Goal: Check status: Check status

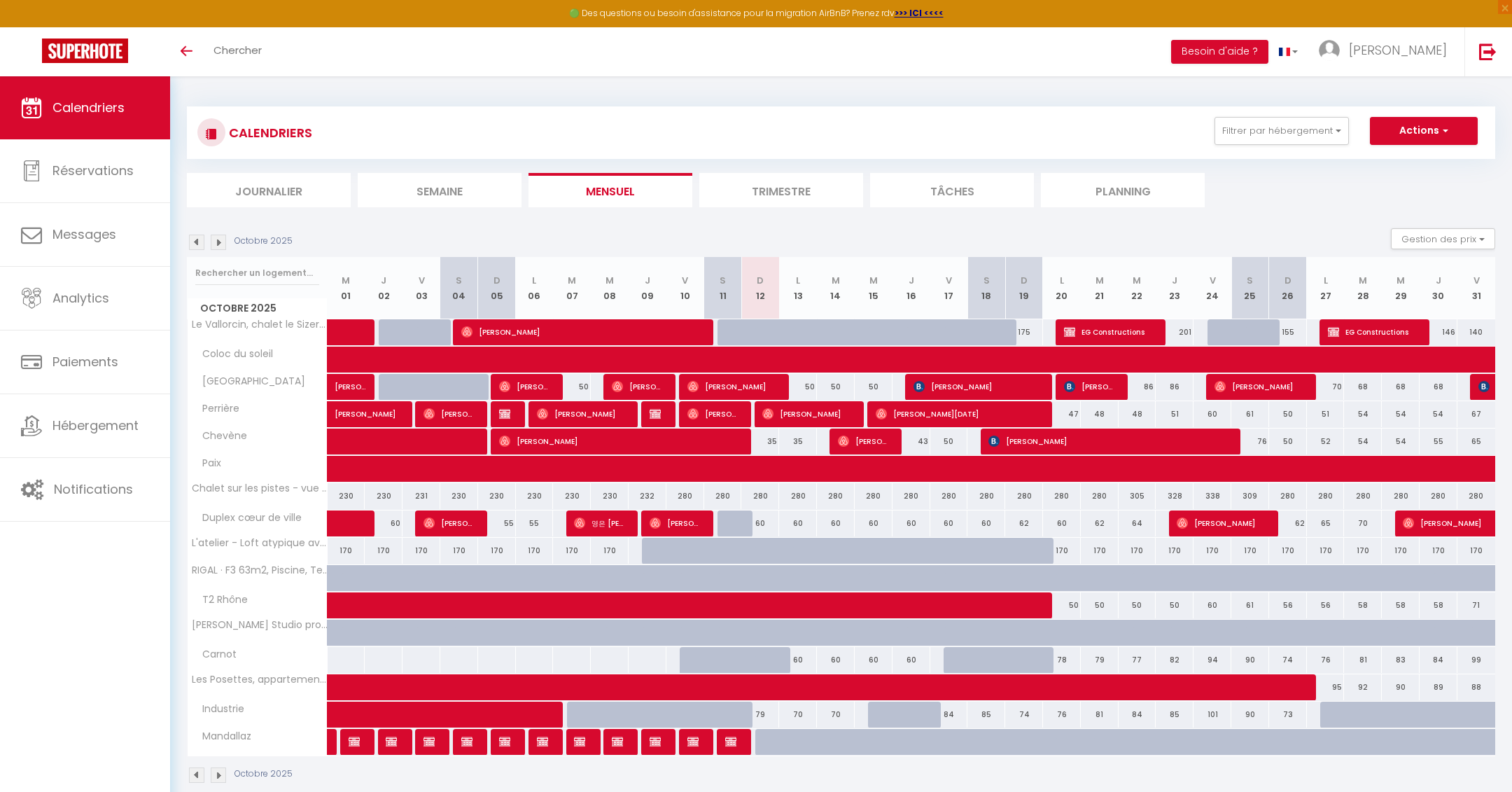
scroll to position [8, 0]
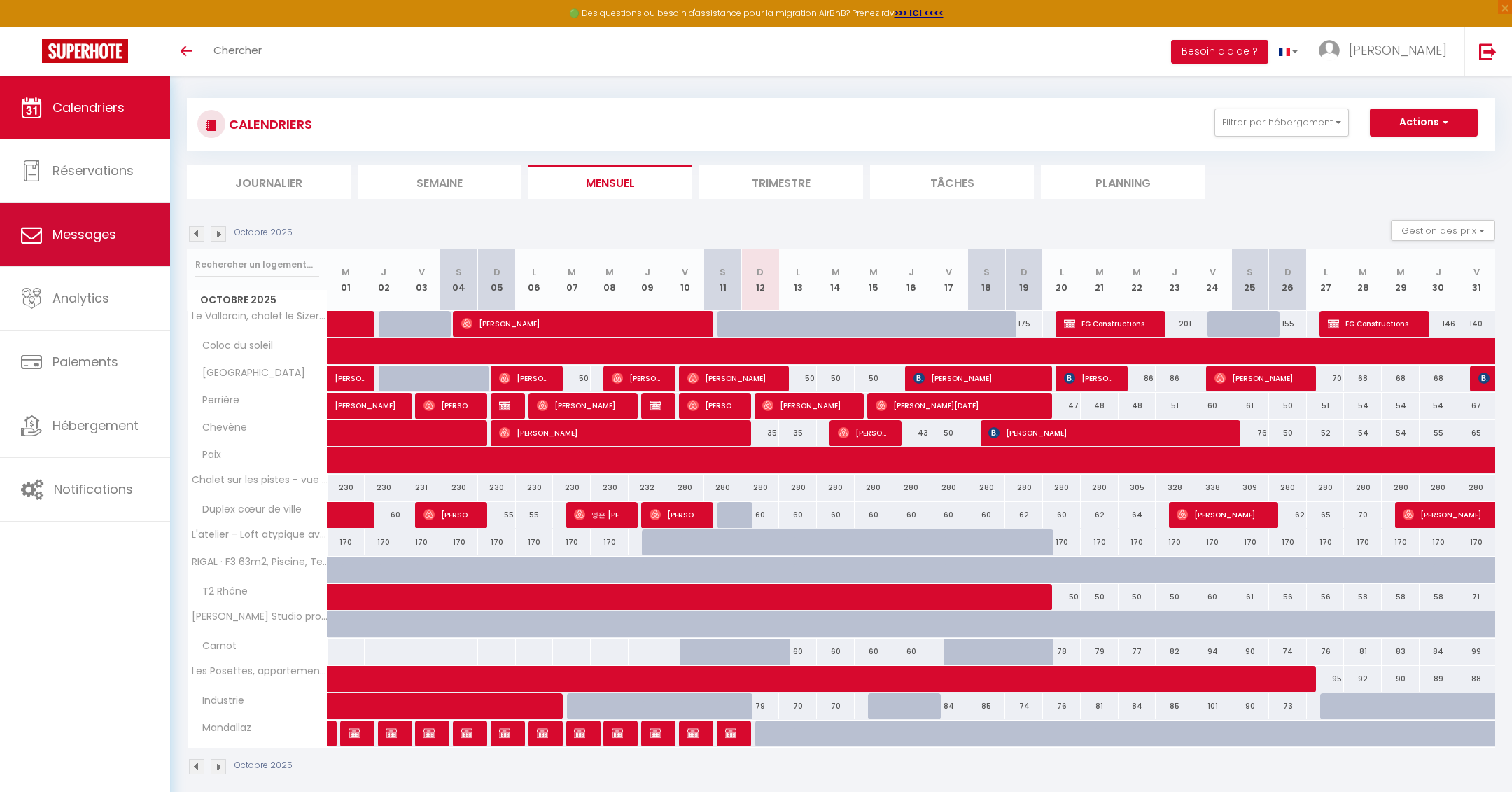
click at [84, 239] on span "Messages" at bounding box center [84, 234] width 64 height 18
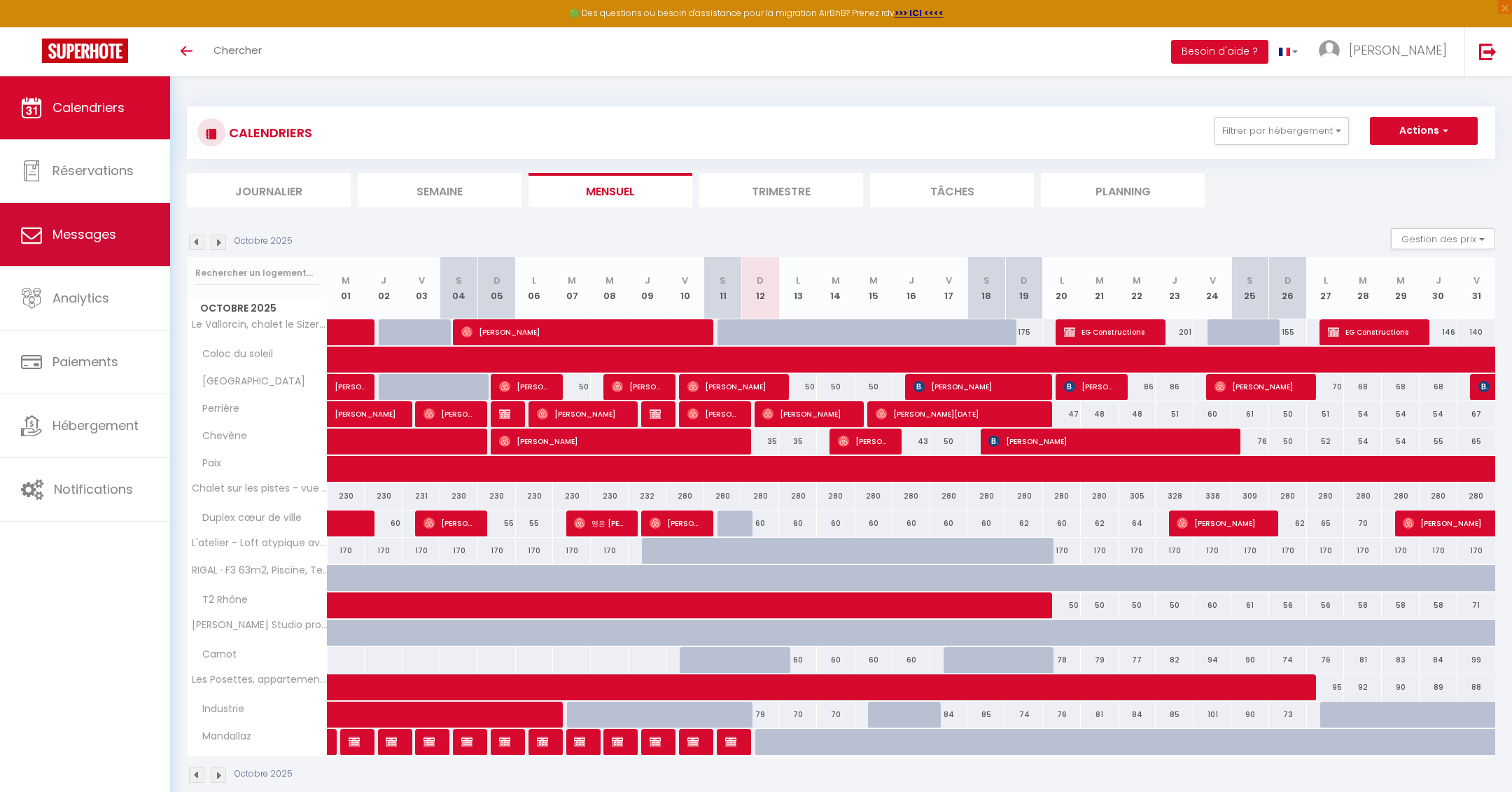
select select "message"
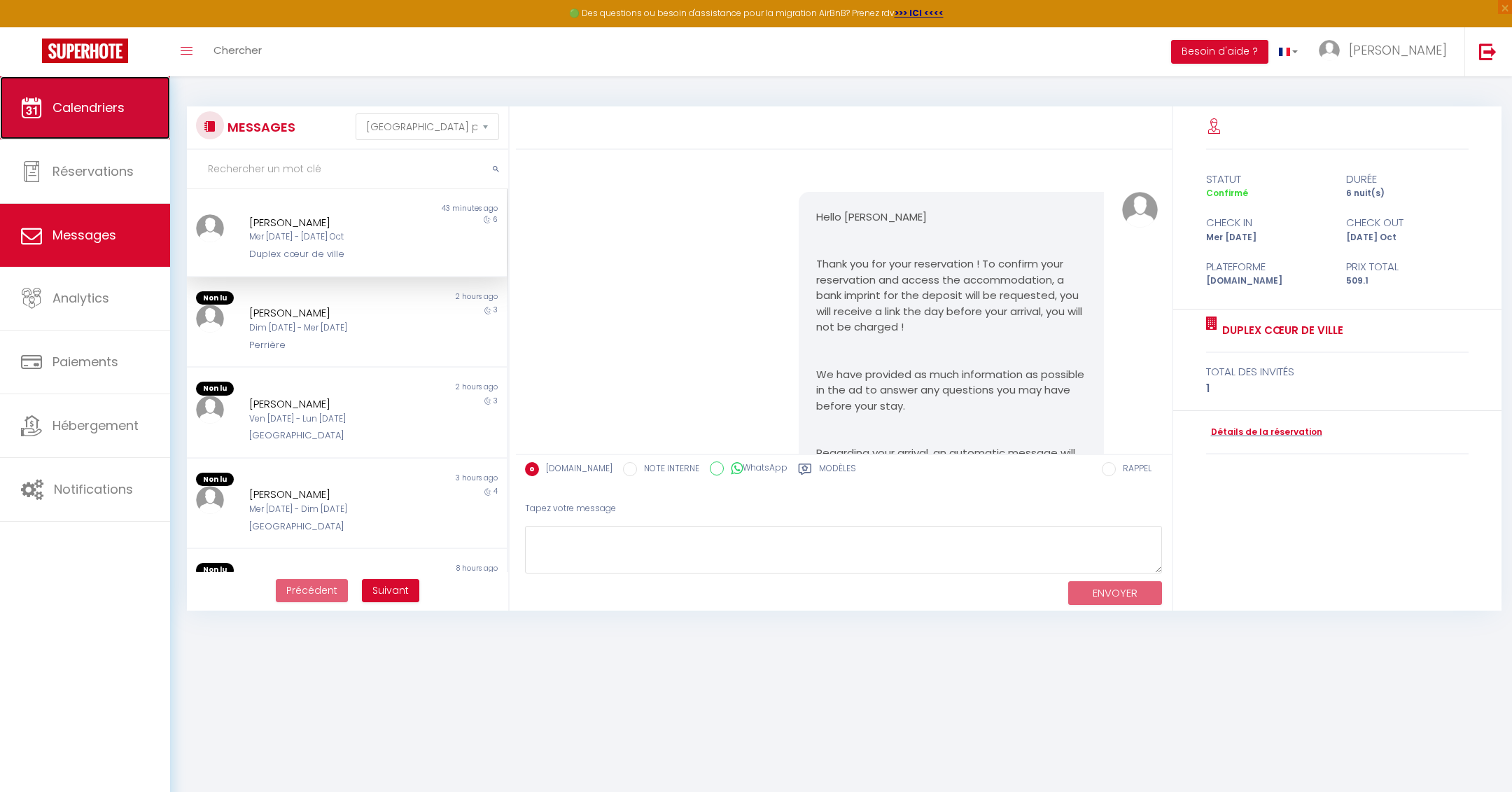
click at [114, 116] on span "Calendriers" at bounding box center [89, 108] width 72 height 18
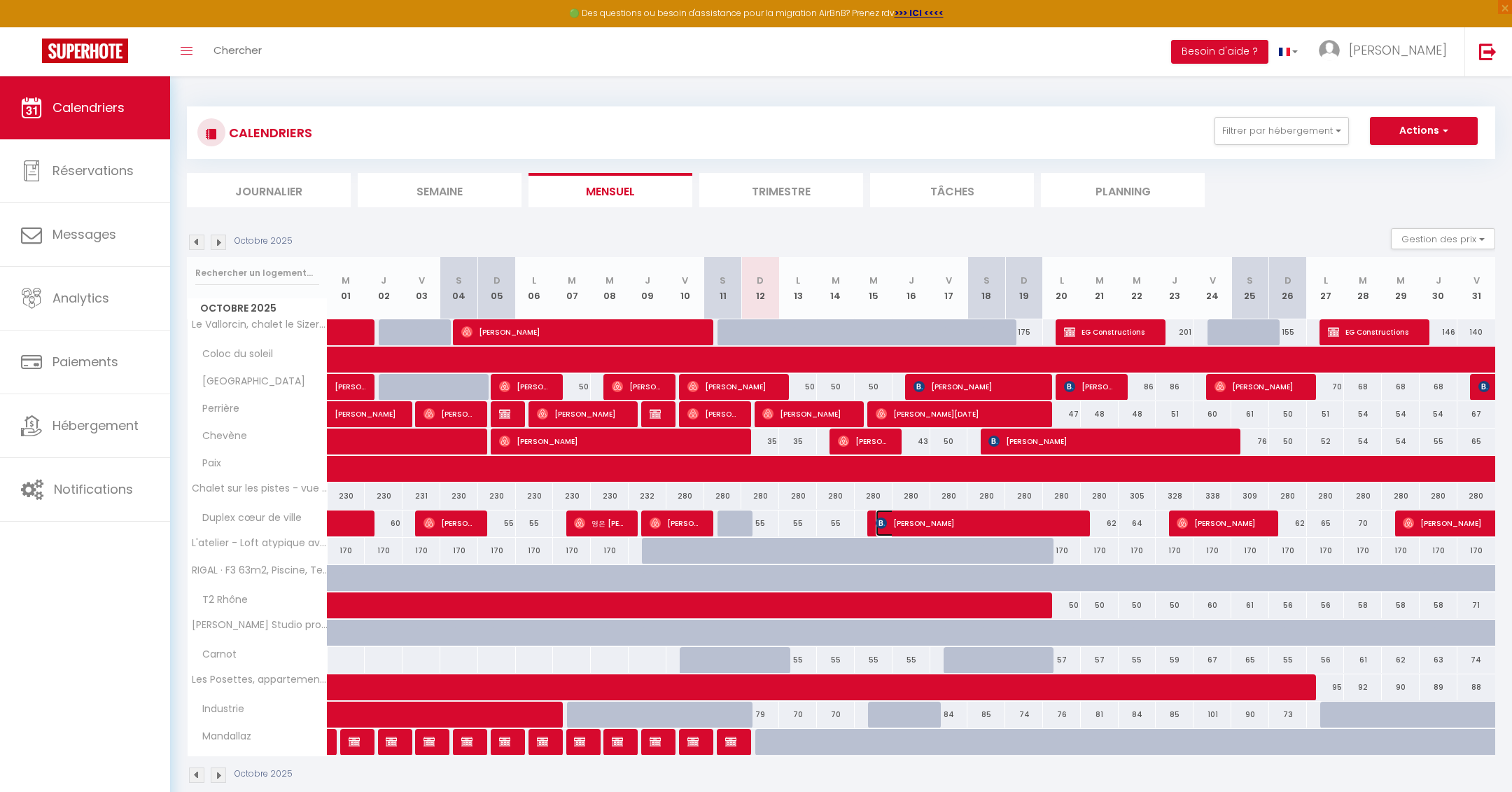
click at [896, 524] on span "[PERSON_NAME]" at bounding box center [976, 522] width 201 height 27
select select "OK"
select select "KO"
select select "0"
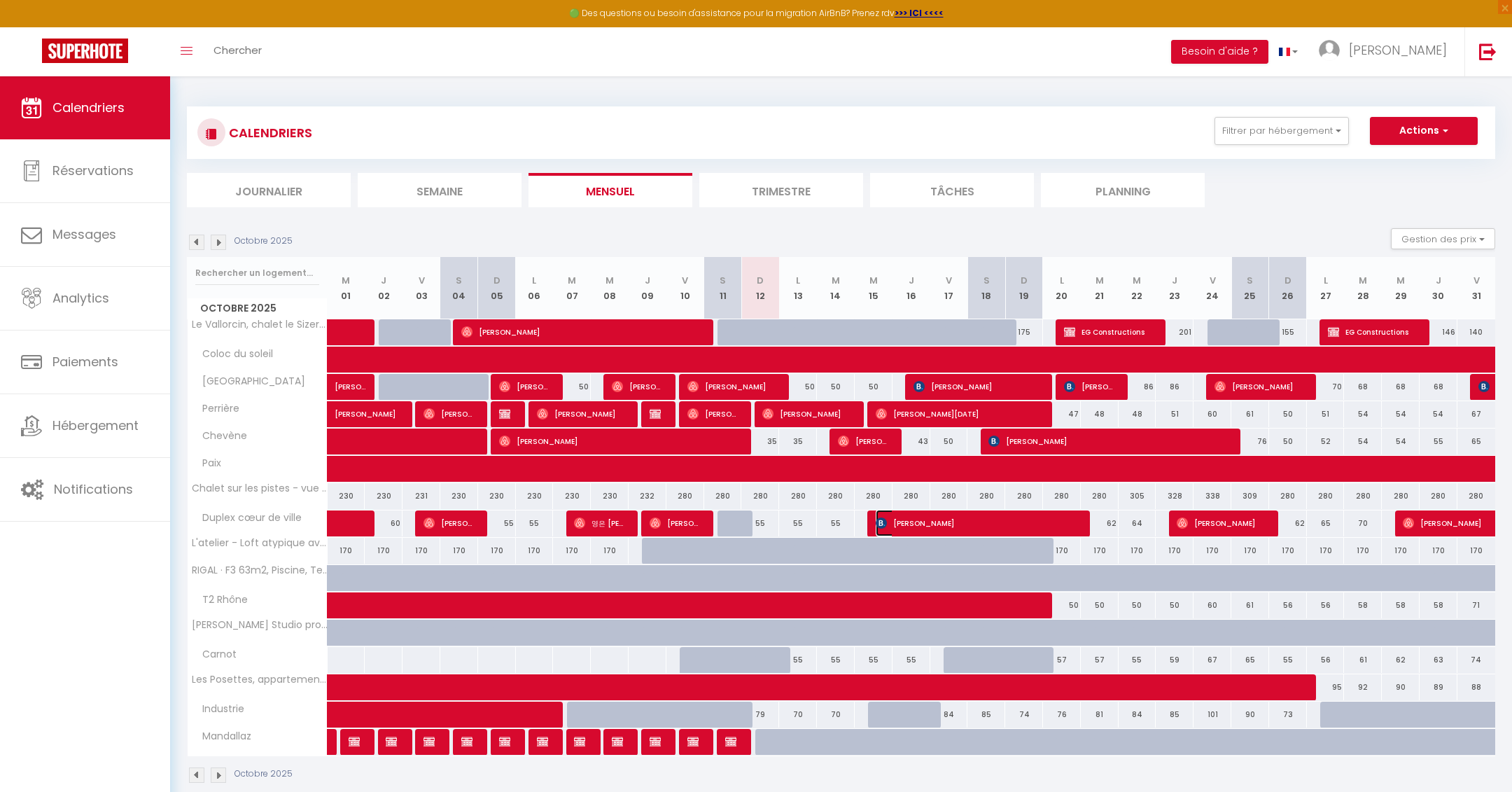
select select "1"
select select
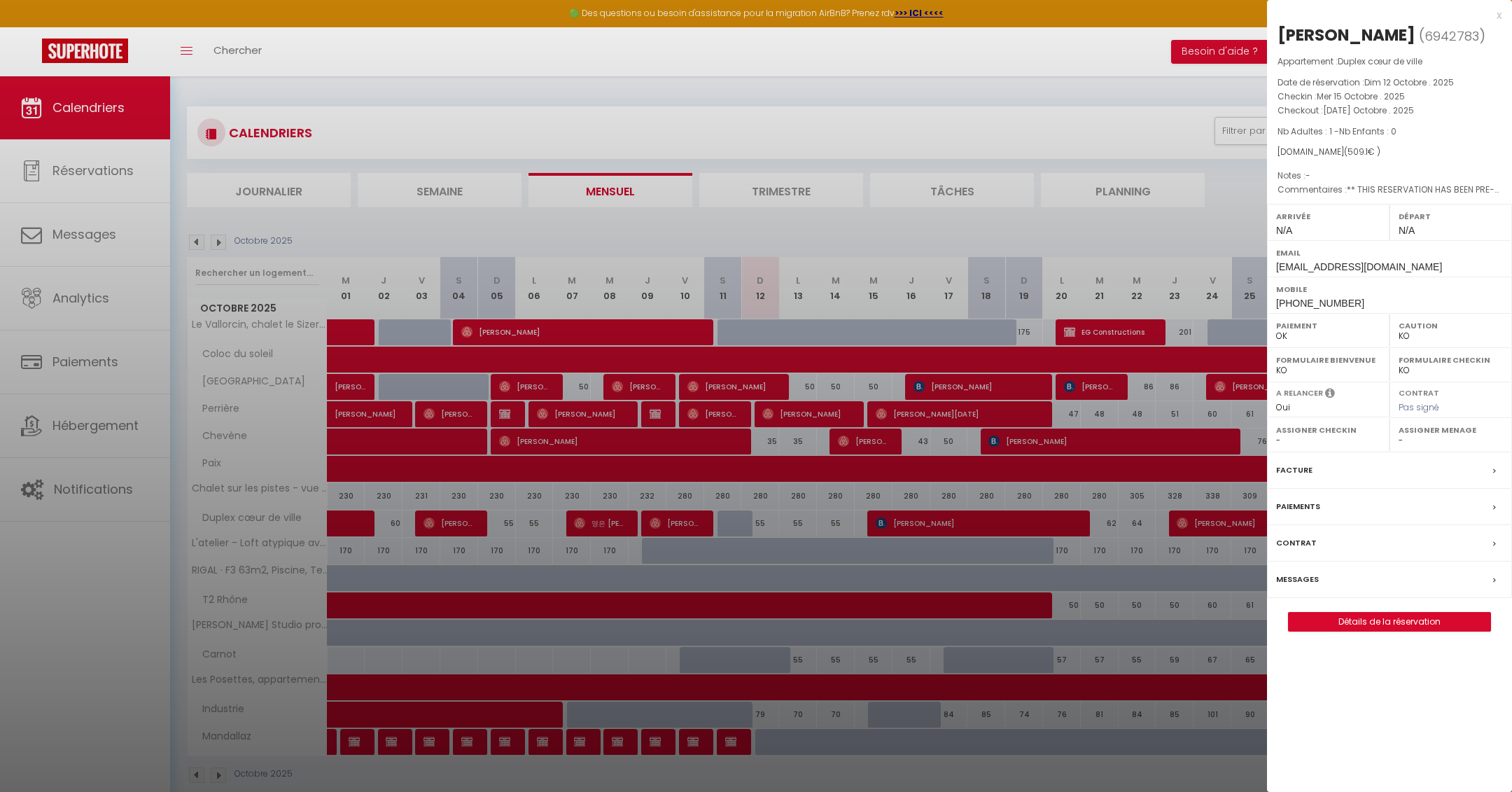
click at [1498, 17] on div "x" at bounding box center [1383, 15] width 234 height 17
